Goal: Task Accomplishment & Management: Complete application form

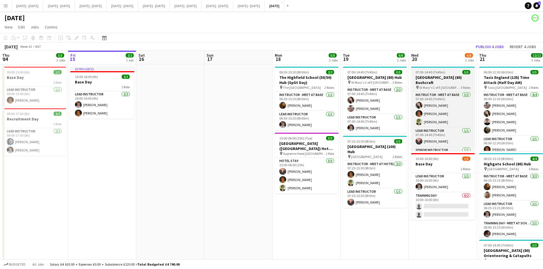
scroll to position [0, 146]
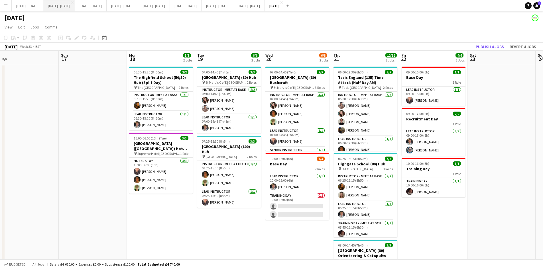
click at [60, 8] on button "[DATE] - [DATE] Close" at bounding box center [59, 5] width 32 height 11
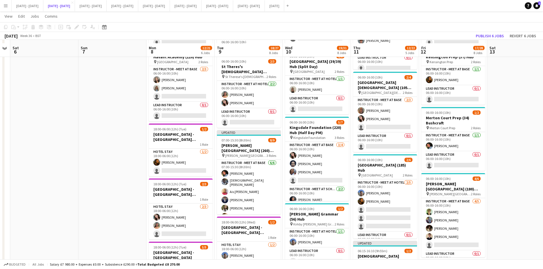
scroll to position [171, 0]
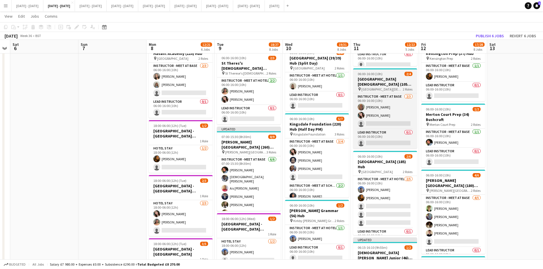
click at [391, 74] on div "06:00-16:00 (10h) 2/4" at bounding box center [385, 74] width 64 height 4
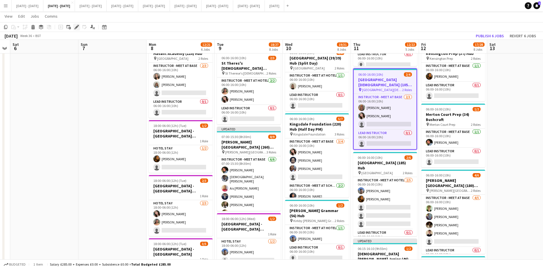
click at [75, 27] on icon "Edit" at bounding box center [76, 27] width 5 height 5
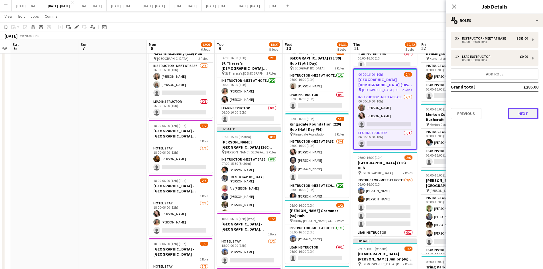
click at [517, 116] on button "Next" at bounding box center [523, 113] width 31 height 11
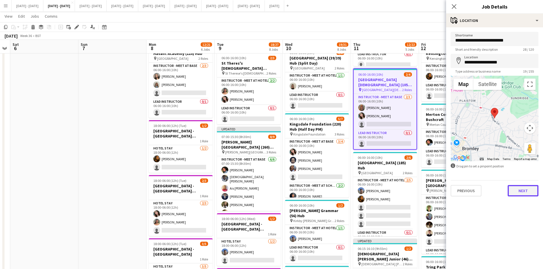
click at [522, 192] on button "Next" at bounding box center [523, 190] width 31 height 11
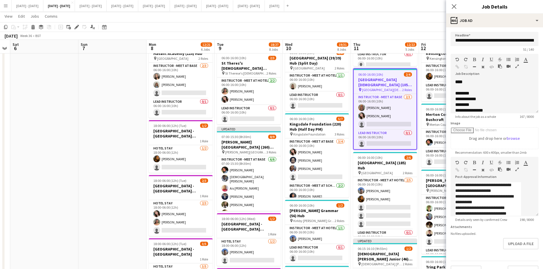
scroll to position [14, 0]
click at [505, 248] on button "Upload a file" at bounding box center [520, 243] width 35 height 11
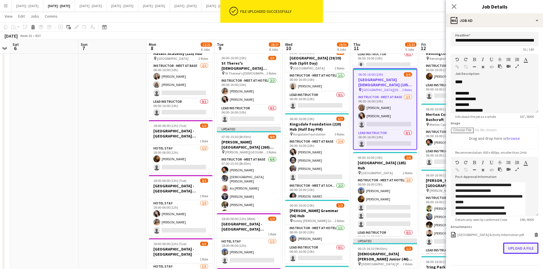
click at [508, 254] on button "Upload a file" at bounding box center [520, 248] width 35 height 11
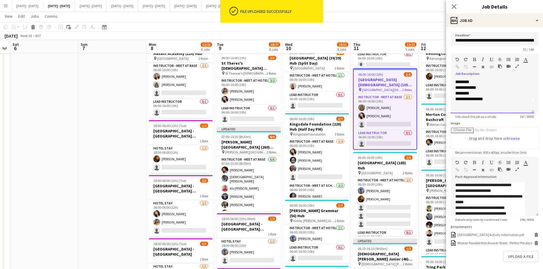
click at [500, 107] on div at bounding box center [492, 105] width 74 height 6
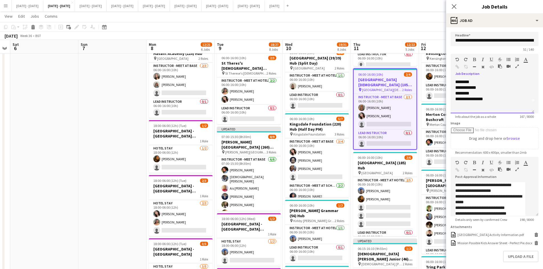
click at [488, 101] on div "**********" at bounding box center [490, 99] width 70 height 6
click at [454, 5] on icon "Close pop-in" at bounding box center [453, 6] width 5 height 5
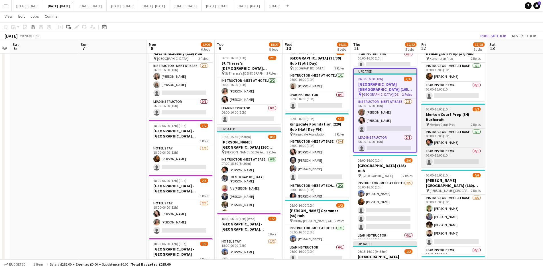
click at [458, 112] on div "06:00-16:00 (10h) 1/2" at bounding box center [453, 109] width 64 height 4
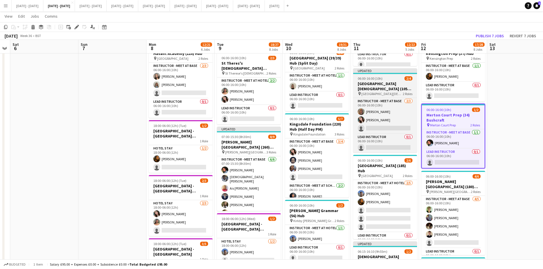
click at [388, 77] on div "06:00-16:00 (10h) 2/4" at bounding box center [385, 78] width 64 height 4
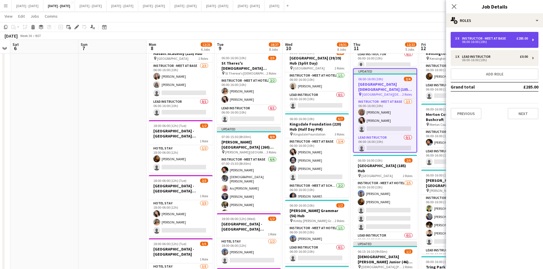
click at [475, 41] on div "06:00-16:00 (10h)" at bounding box center [491, 41] width 73 height 3
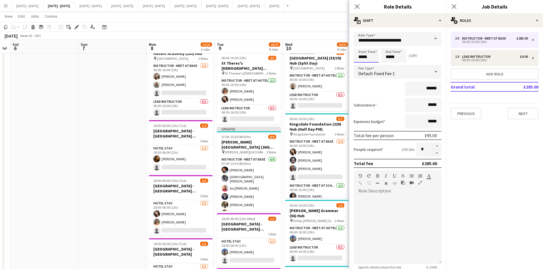
click at [363, 56] on input "*****" at bounding box center [366, 55] width 25 height 14
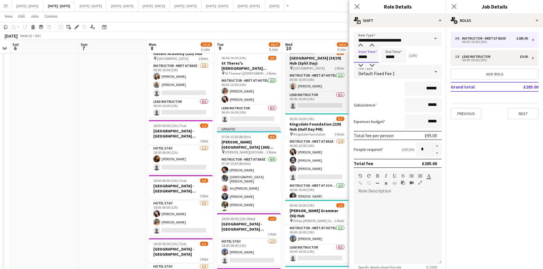
drag, startPoint x: 368, startPoint y: 57, endPoint x: 345, endPoint y: 61, distance: 22.8
click at [345, 61] on body "Menu Boards Boards Boards All jobs Status Workforce Workforce My Workforce Recr…" at bounding box center [271, 177] width 543 height 696
type input "*****"
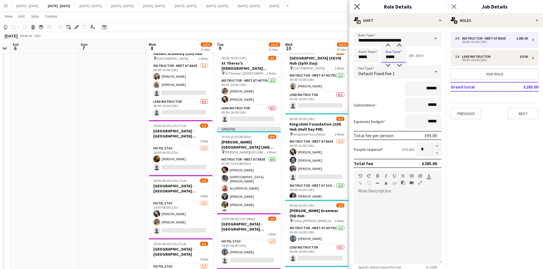
type input "*****"
click at [357, 7] on icon at bounding box center [356, 6] width 5 height 5
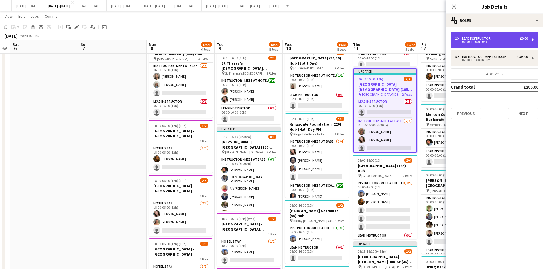
click at [469, 41] on div "06:00-16:00 (10h)" at bounding box center [491, 41] width 73 height 3
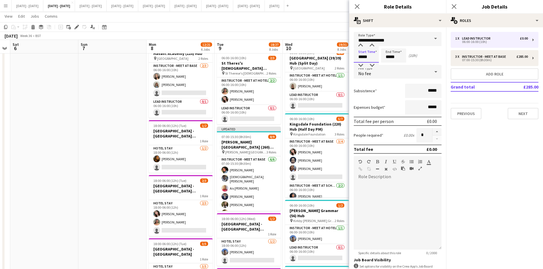
drag, startPoint x: 369, startPoint y: 56, endPoint x: 358, endPoint y: 59, distance: 11.6
click at [358, 59] on input "*****" at bounding box center [366, 55] width 25 height 14
type input "*****"
click at [357, 5] on icon "Close pop-in" at bounding box center [356, 6] width 5 height 5
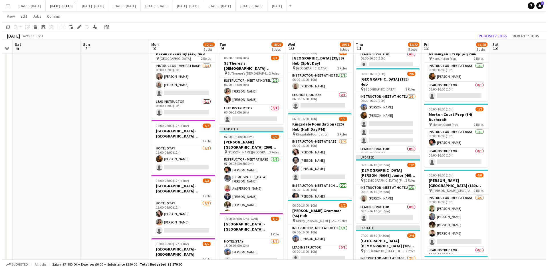
scroll to position [0, 0]
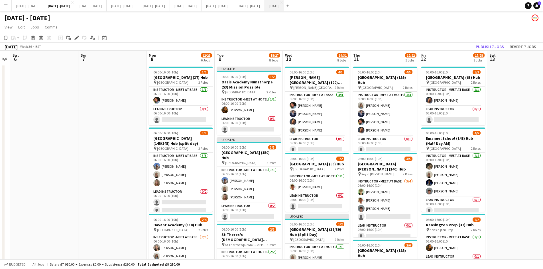
click at [284, 5] on button "[DATE] Close" at bounding box center [274, 5] width 19 height 11
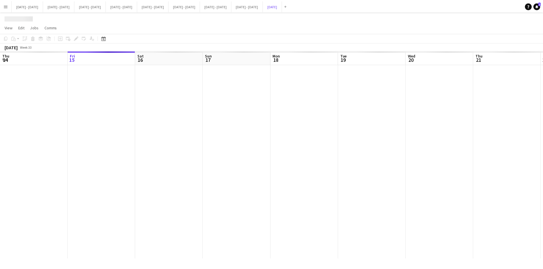
scroll to position [0, 146]
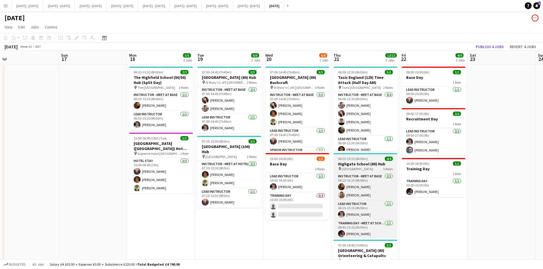
click at [373, 159] on div "06:25-15:15 (8h50m) 4/4" at bounding box center [366, 159] width 64 height 4
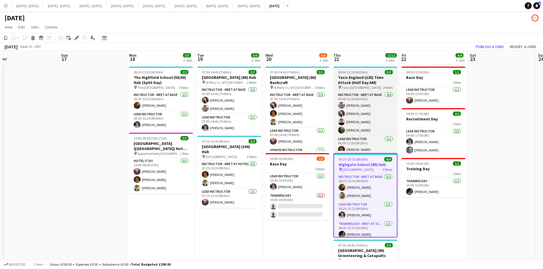
click at [372, 71] on div "06:00-12:30 (6h30m) 5/5" at bounding box center [366, 72] width 64 height 4
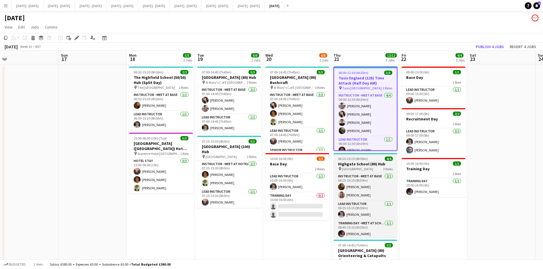
click at [374, 158] on div "06:25-15:15 (8h50m) 4/4" at bounding box center [366, 159] width 64 height 4
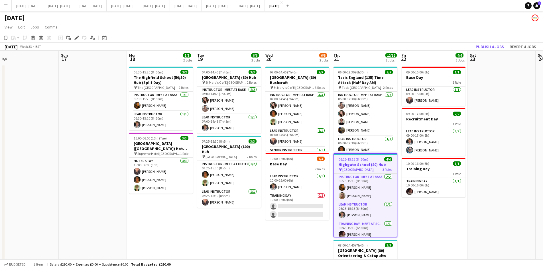
click at [374, 158] on div "06:25-15:15 (8h50m) 4/4" at bounding box center [365, 159] width 63 height 4
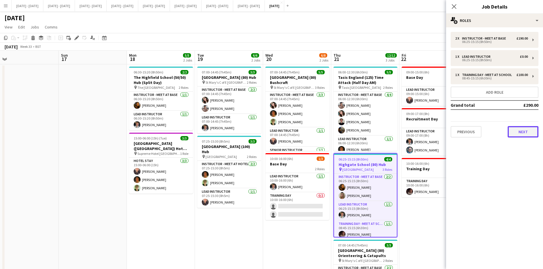
click at [518, 133] on button "Next" at bounding box center [523, 131] width 31 height 11
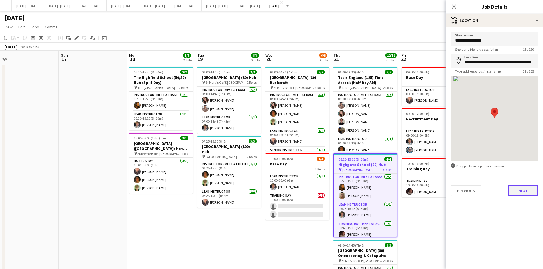
click at [519, 191] on button "Next" at bounding box center [523, 190] width 31 height 11
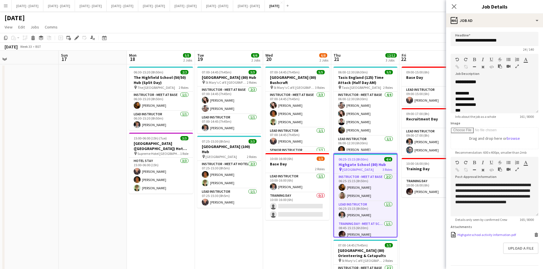
click at [483, 237] on div "Highgate school activity information.pdf" at bounding box center [487, 235] width 58 height 4
